Goal: Transaction & Acquisition: Purchase product/service

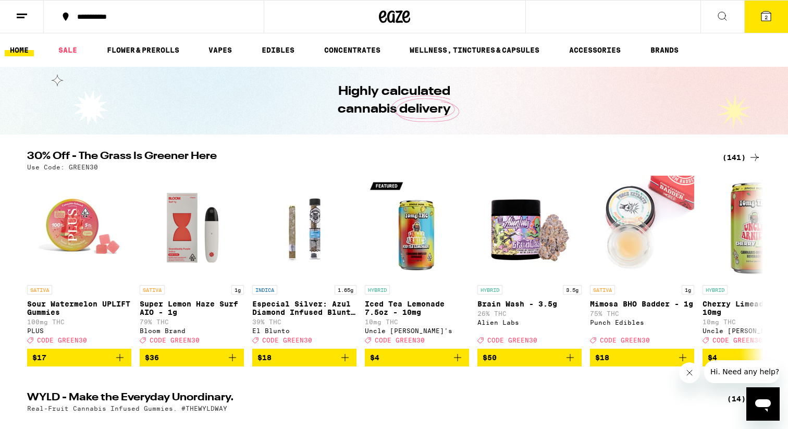
click at [772, 11] on icon at bounding box center [766, 16] width 13 height 13
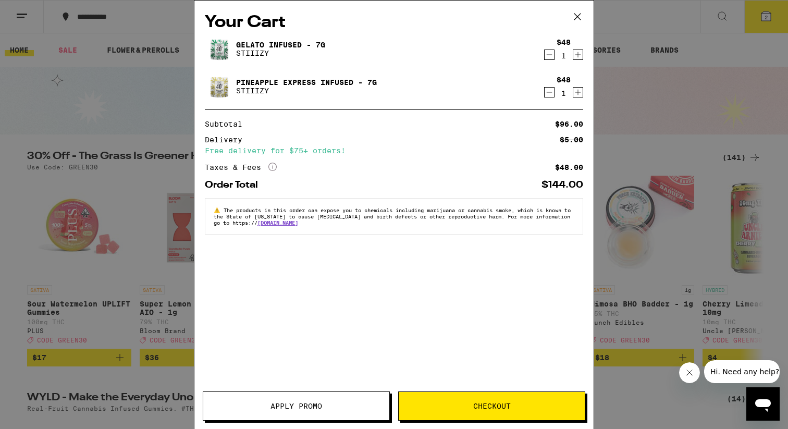
click at [551, 57] on icon "Decrement" at bounding box center [549, 54] width 9 height 13
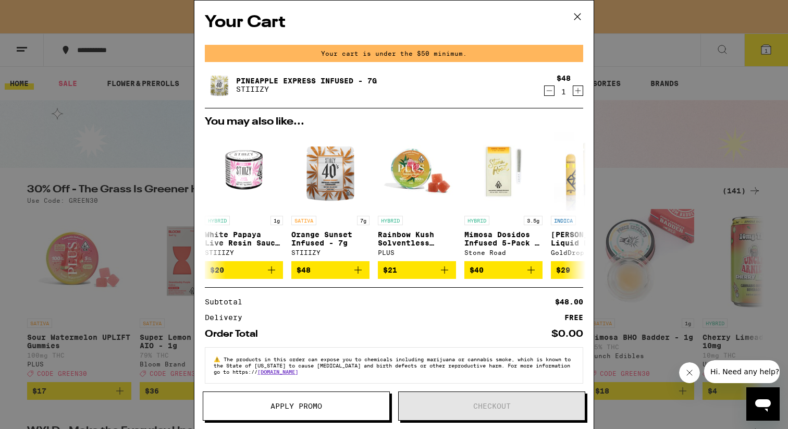
click at [549, 87] on icon "Decrement" at bounding box center [549, 90] width 9 height 13
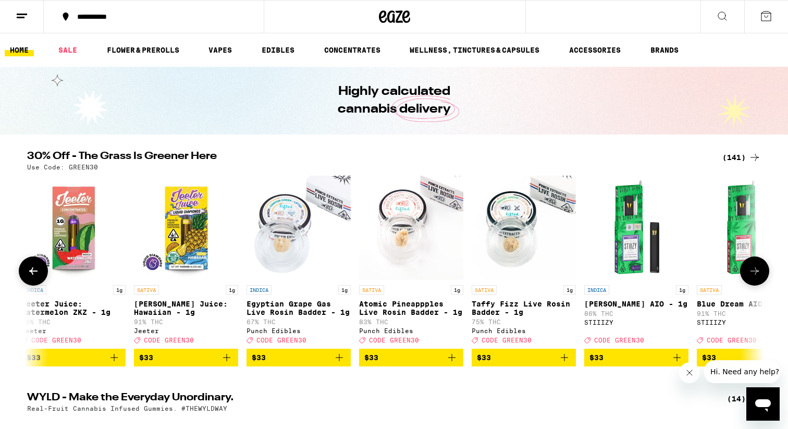
scroll to position [0, 10808]
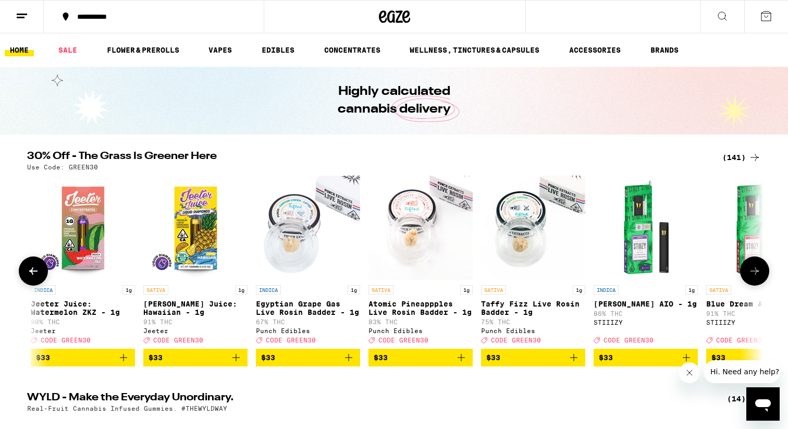
click at [356, 364] on button "$33" at bounding box center [308, 358] width 104 height 18
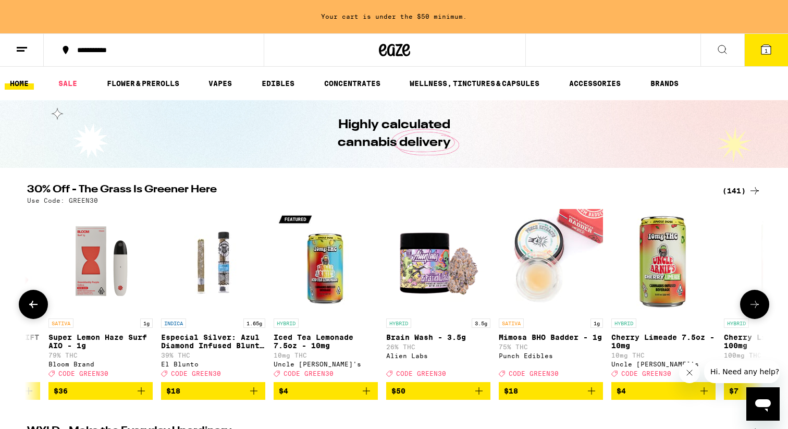
scroll to position [0, 0]
